Goal: Information Seeking & Learning: Learn about a topic

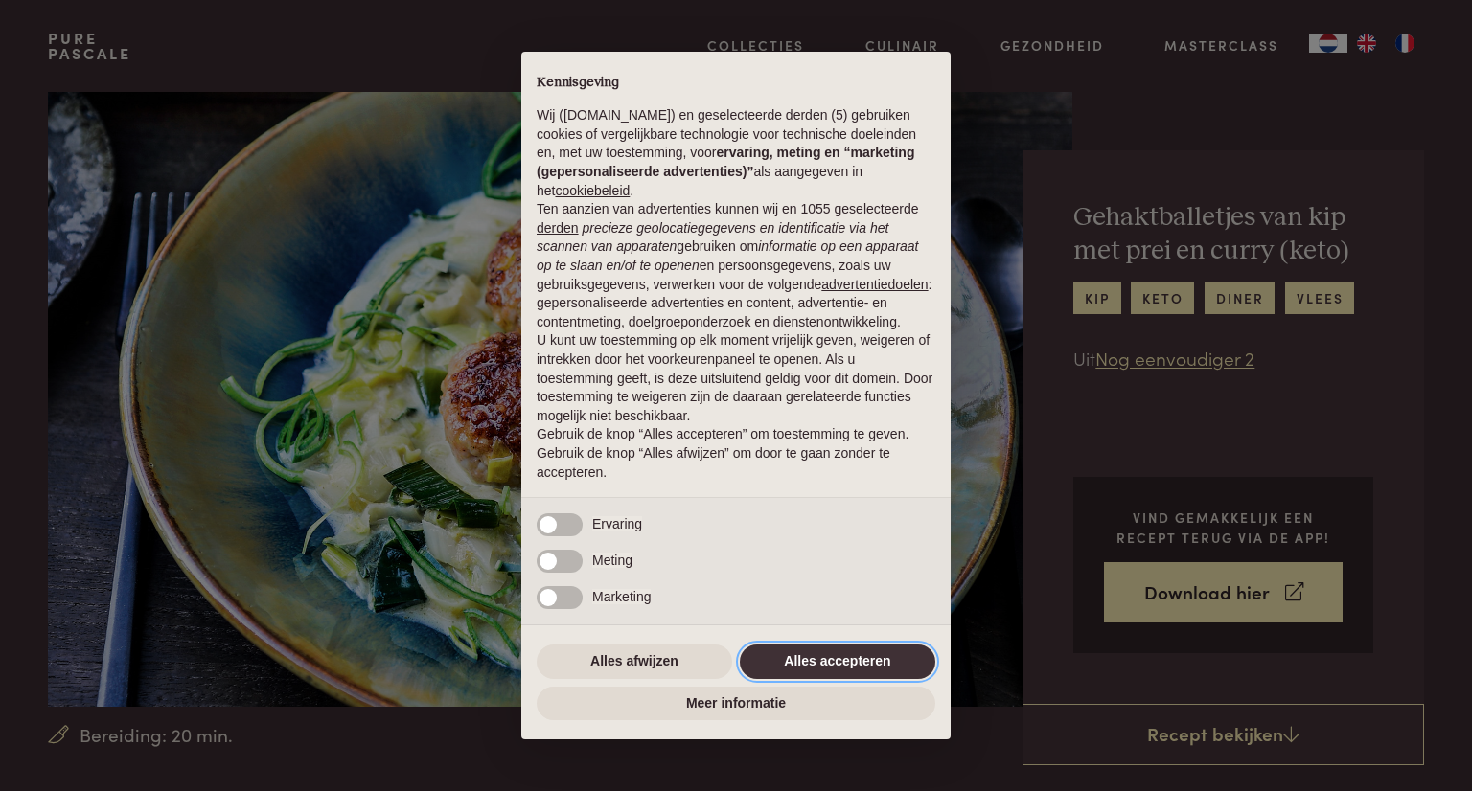
click at [856, 652] on button "Alles accepteren" at bounding box center [837, 662] width 195 height 34
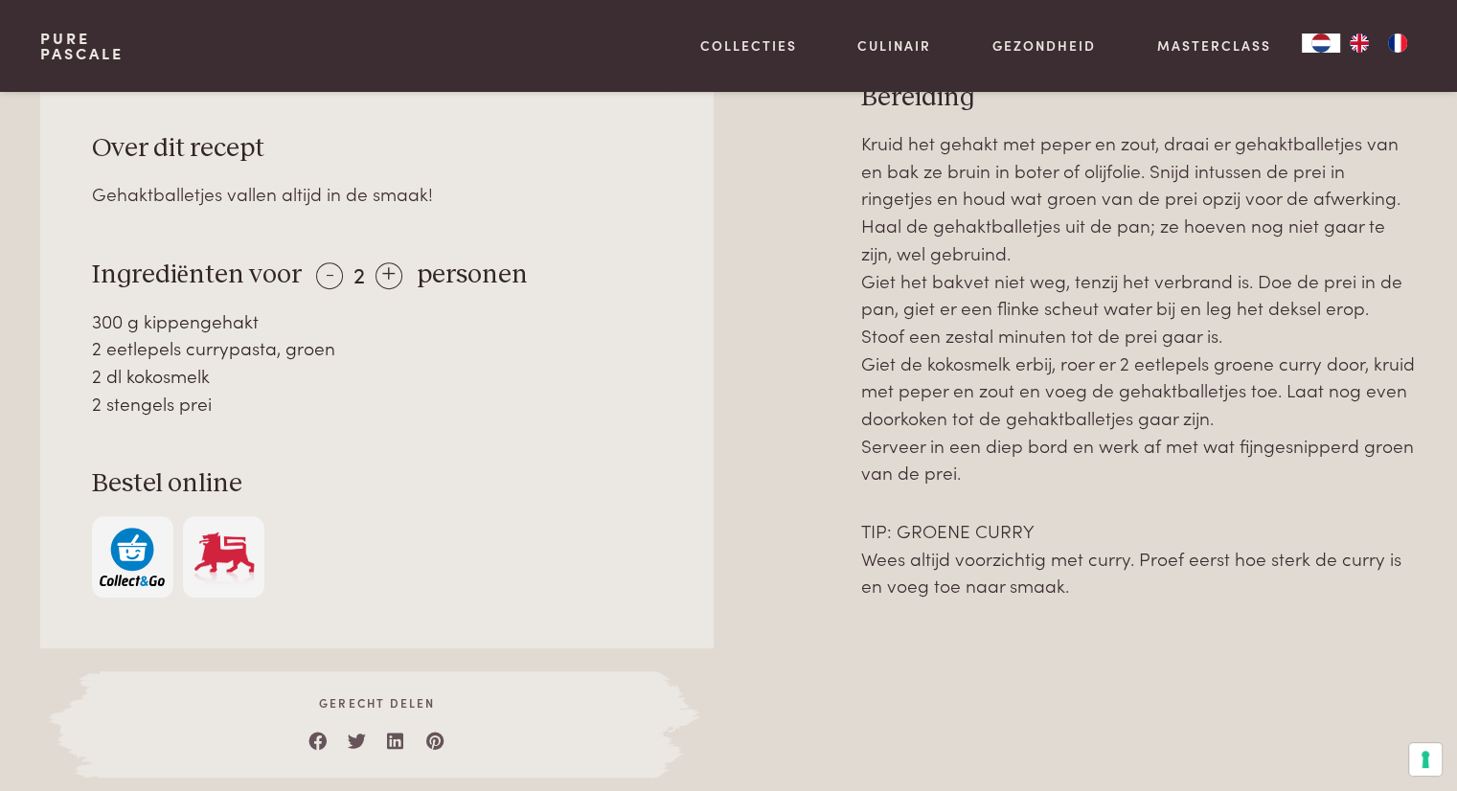
scroll to position [671, 0]
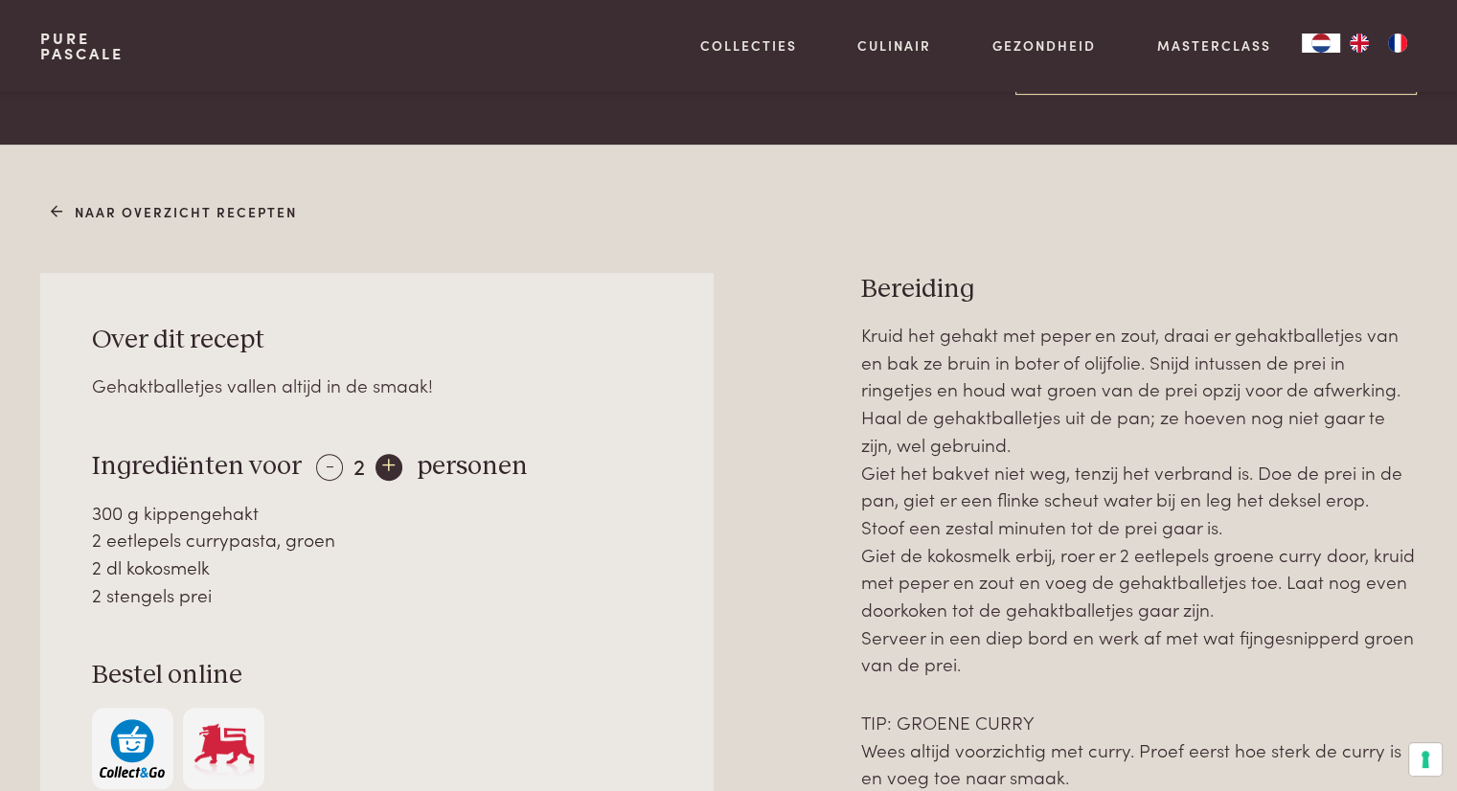
click at [388, 466] on div "+" at bounding box center [389, 467] width 27 height 27
click at [387, 463] on div "+" at bounding box center [389, 467] width 27 height 27
click at [316, 462] on div "- 4 +" at bounding box center [359, 465] width 86 height 28
click at [318, 472] on div "-" at bounding box center [329, 467] width 27 height 27
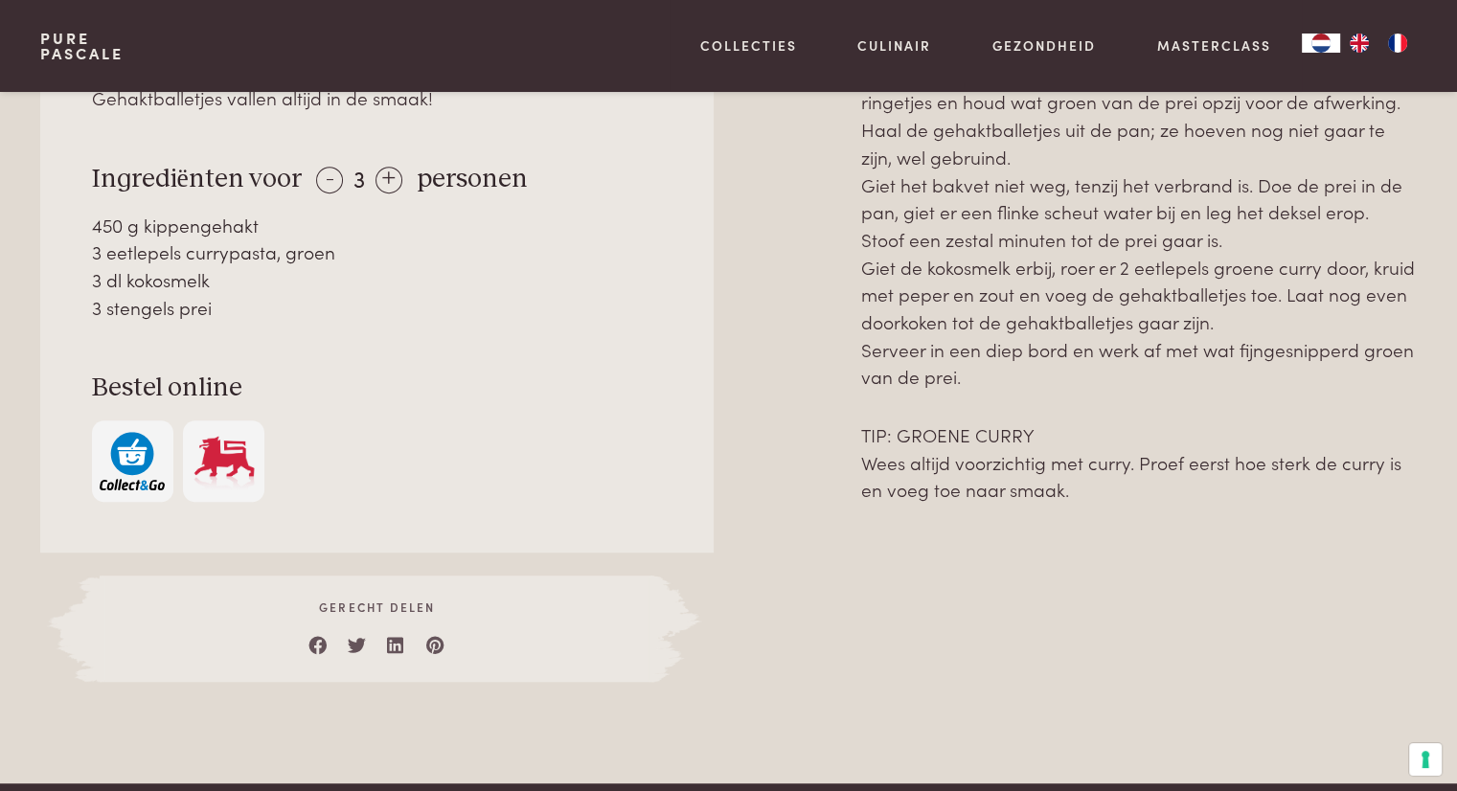
scroll to position [862, 0]
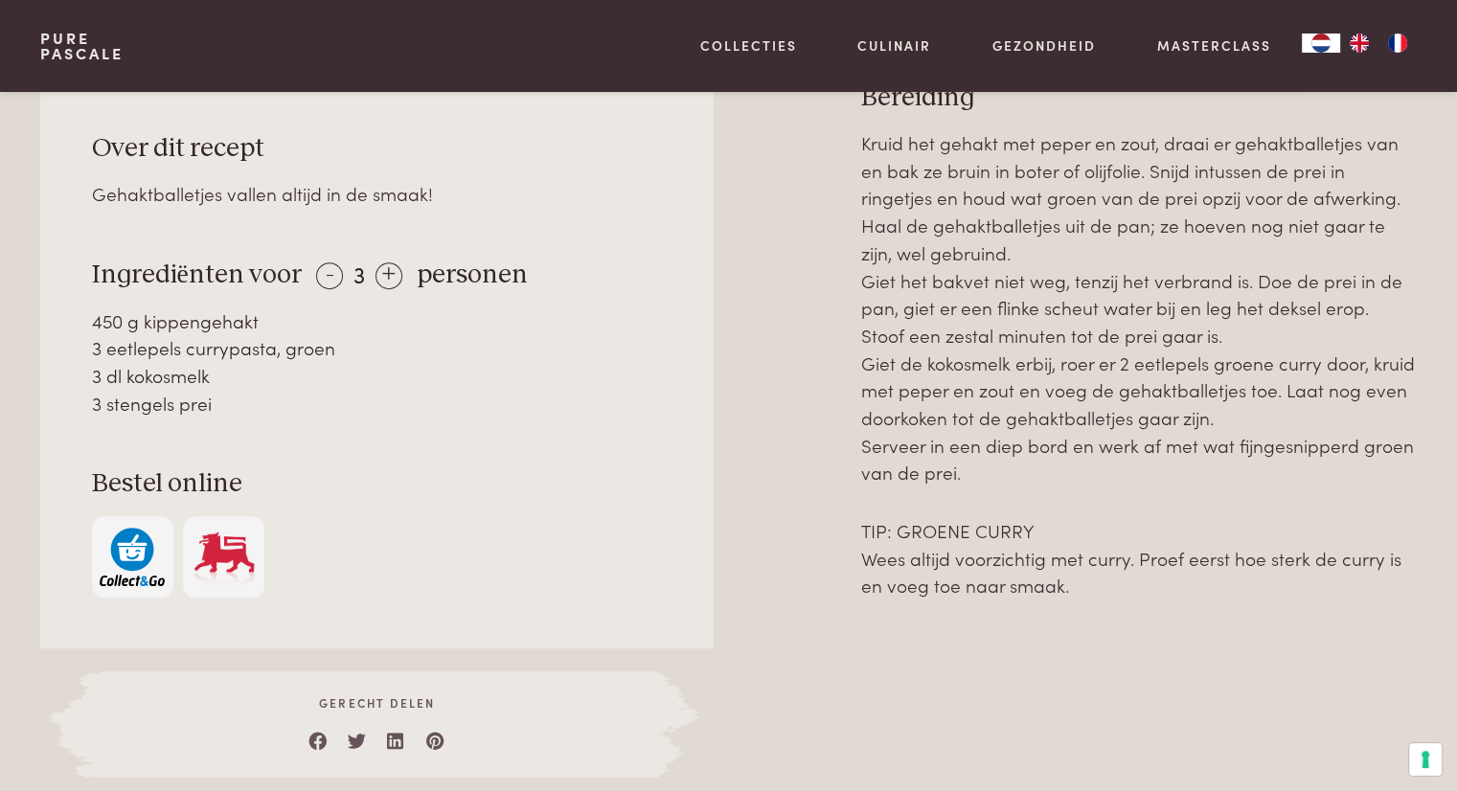
click at [134, 554] on img "button" at bounding box center [132, 557] width 65 height 58
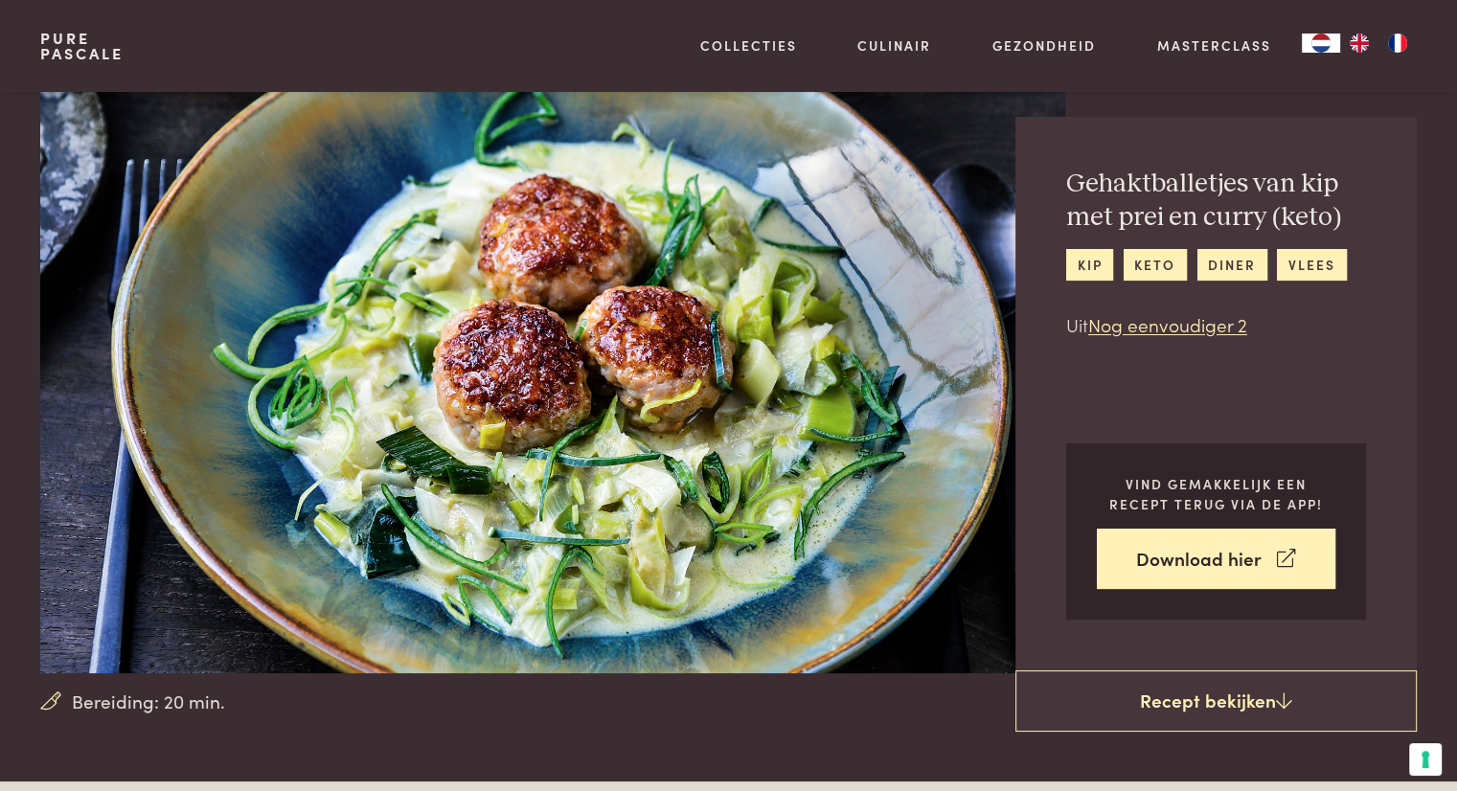
scroll to position [0, 0]
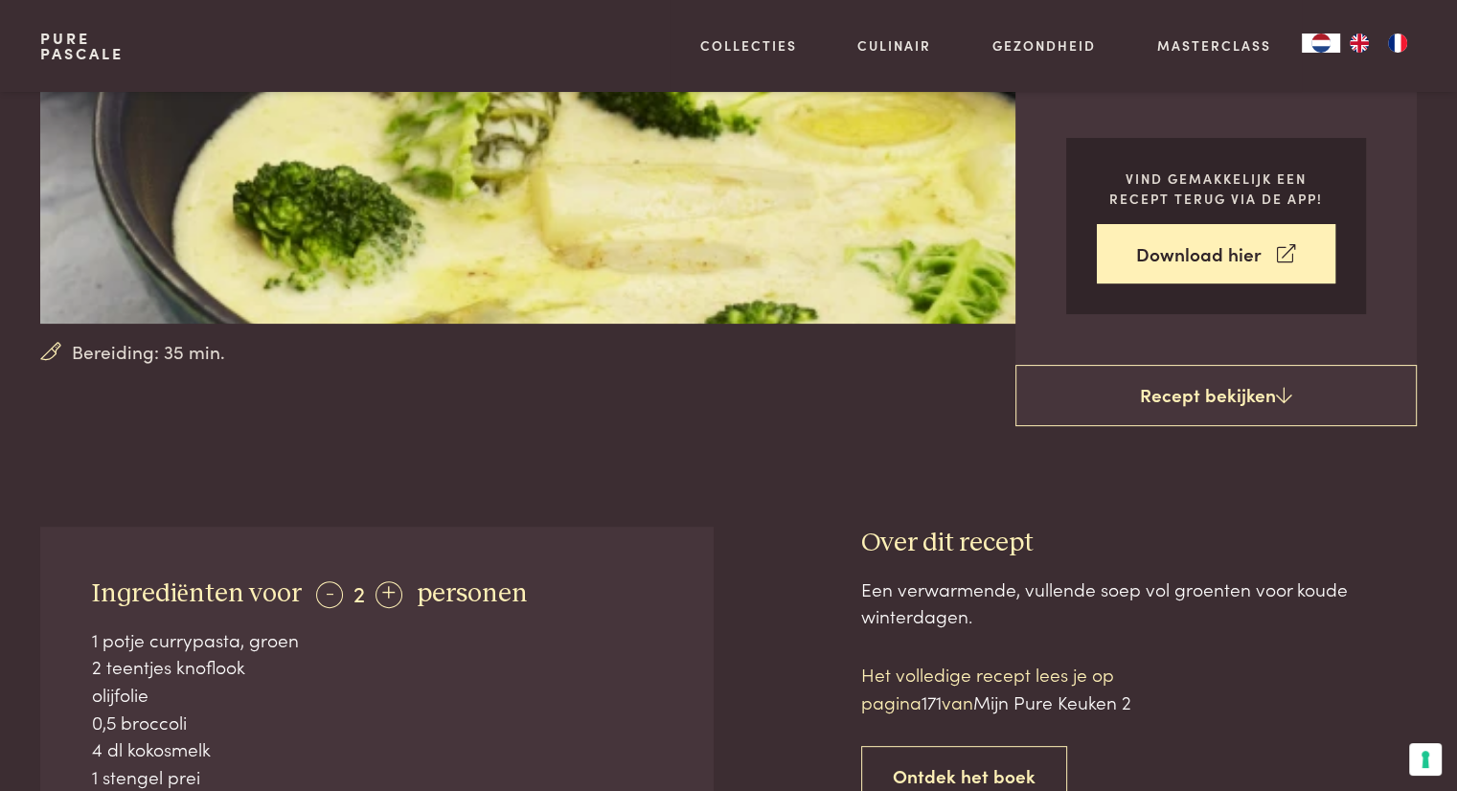
scroll to position [671, 0]
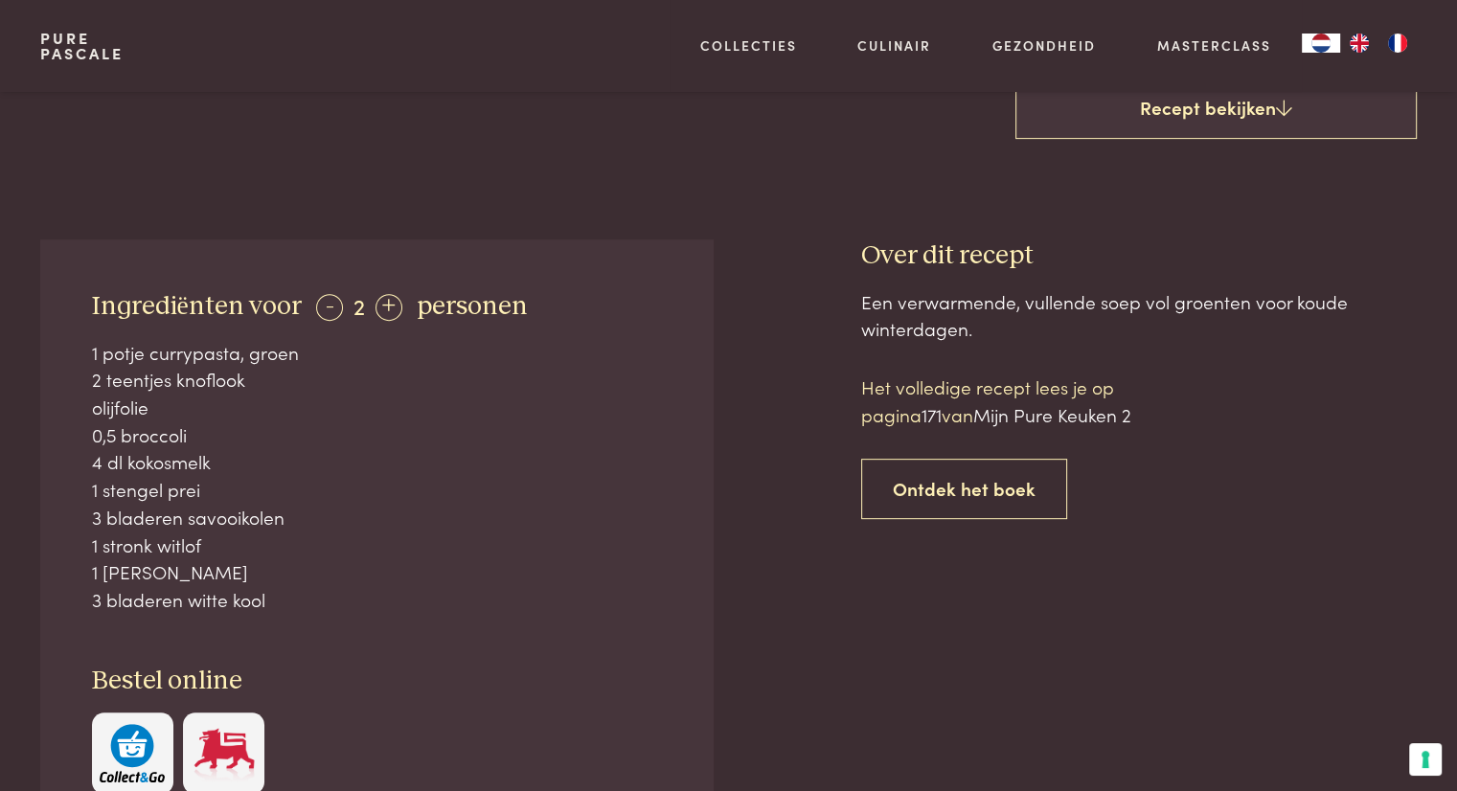
drag, startPoint x: 92, startPoint y: 495, endPoint x: 234, endPoint y: 495, distance: 141.8
click at [234, 495] on div "1 stengel prei" at bounding box center [377, 490] width 571 height 28
click at [570, 595] on div "3 bladeren witte kool" at bounding box center [377, 600] width 571 height 28
click at [395, 547] on div "1 stronk witlof" at bounding box center [377, 546] width 571 height 28
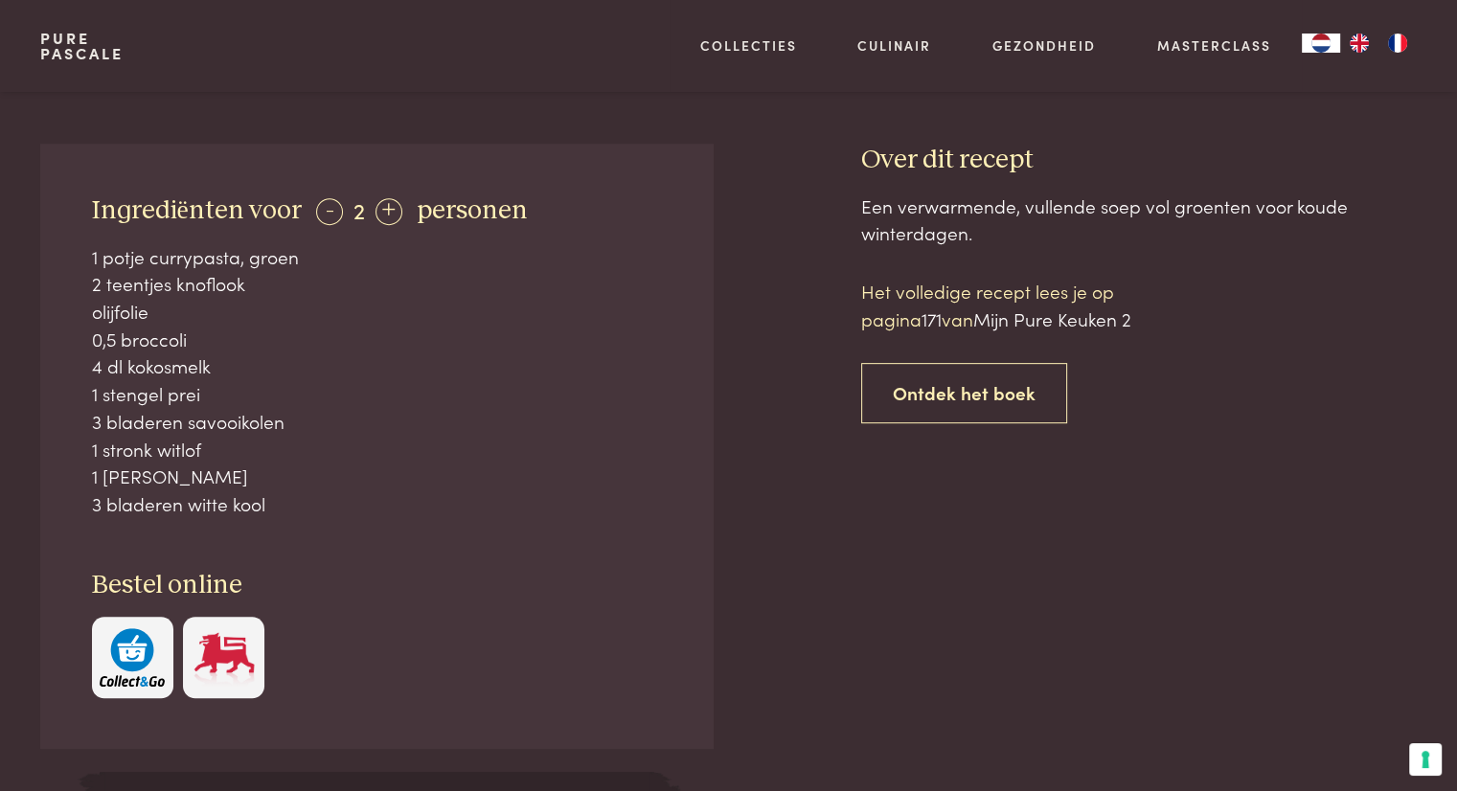
scroll to position [862, 0]
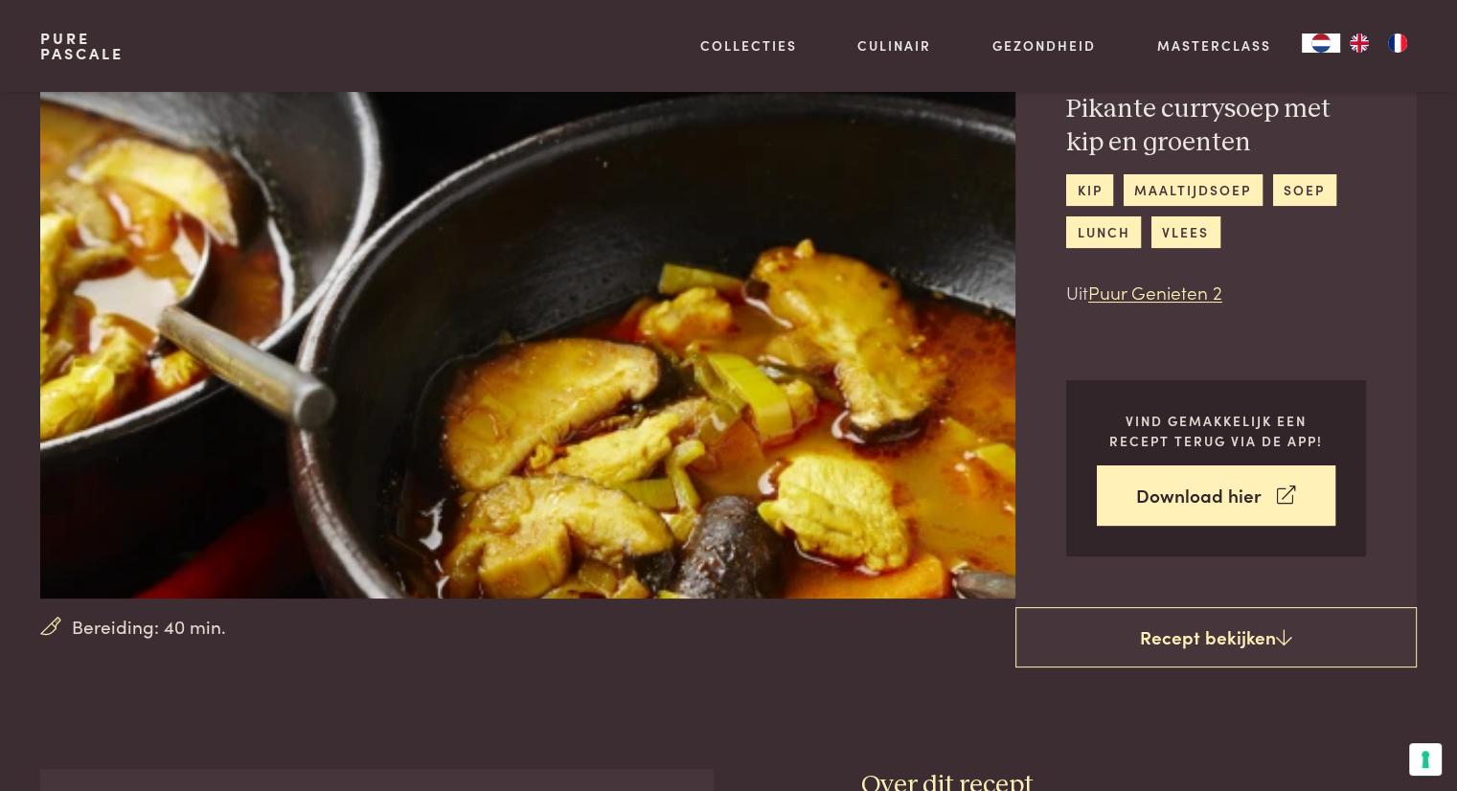
scroll to position [192, 0]
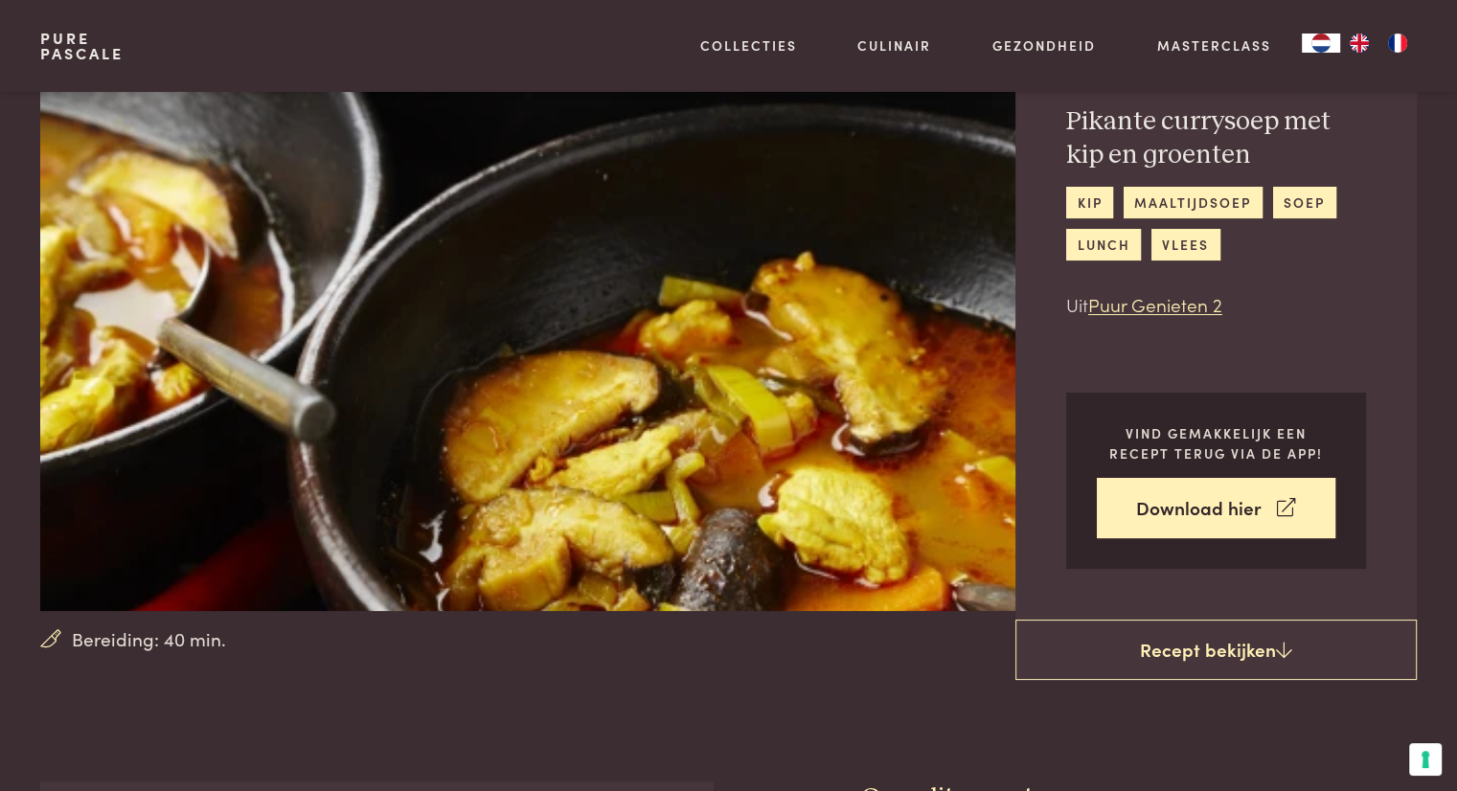
scroll to position [96, 0]
